Goal: Find specific page/section: Find specific page/section

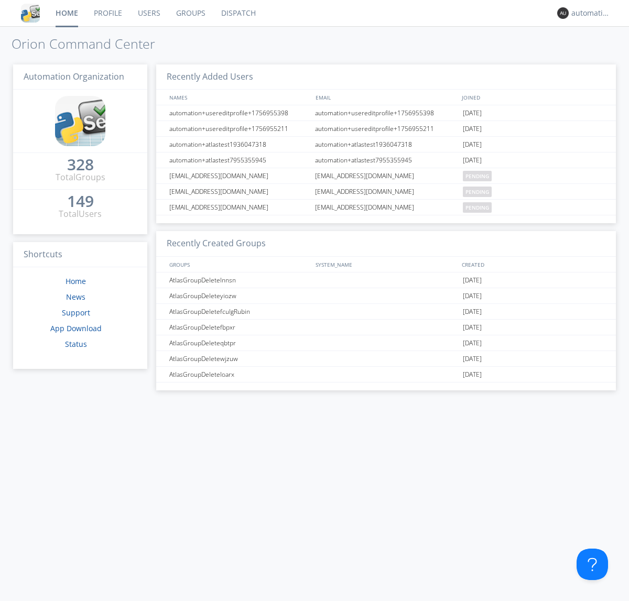
click at [238, 13] on link "Dispatch" at bounding box center [238, 13] width 50 height 26
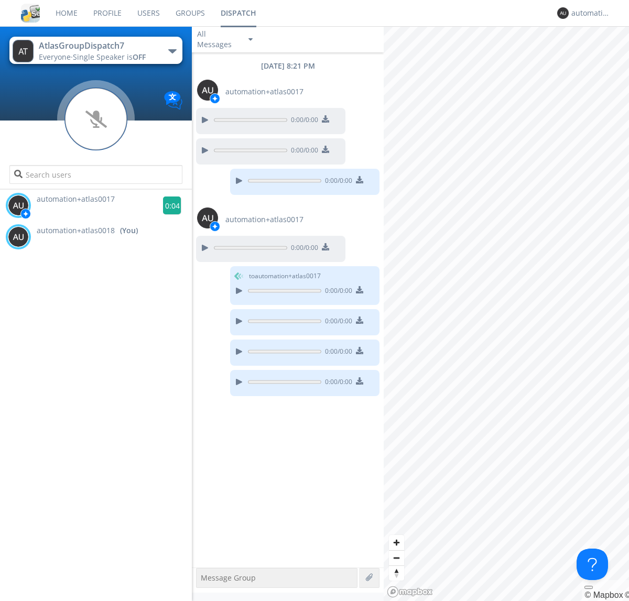
click at [168, 206] on g at bounding box center [172, 206] width 18 height 18
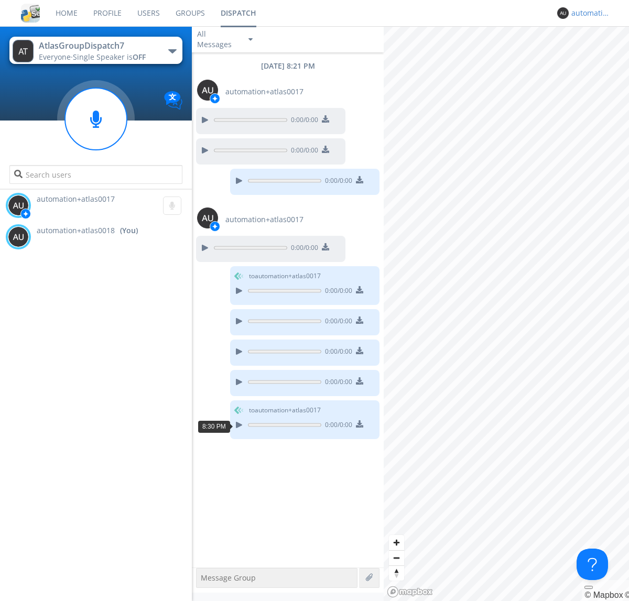
click at [588, 13] on div "automation+atlas0018" at bounding box center [591, 13] width 39 height 10
